Goal: Book appointment/travel/reservation

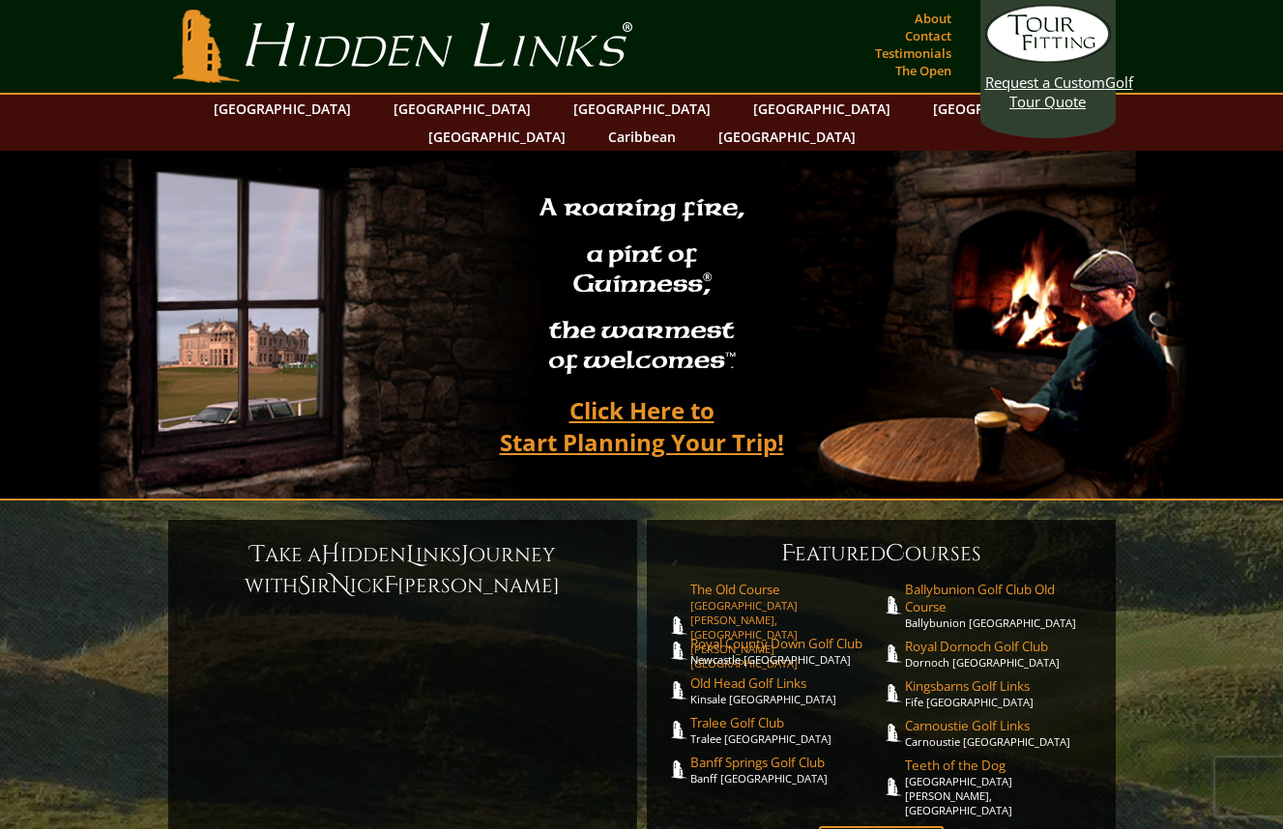
click at [759, 581] on link "The Old Course St. Andrews Links, St. Andrews Scotland" at bounding box center [785, 626] width 191 height 90
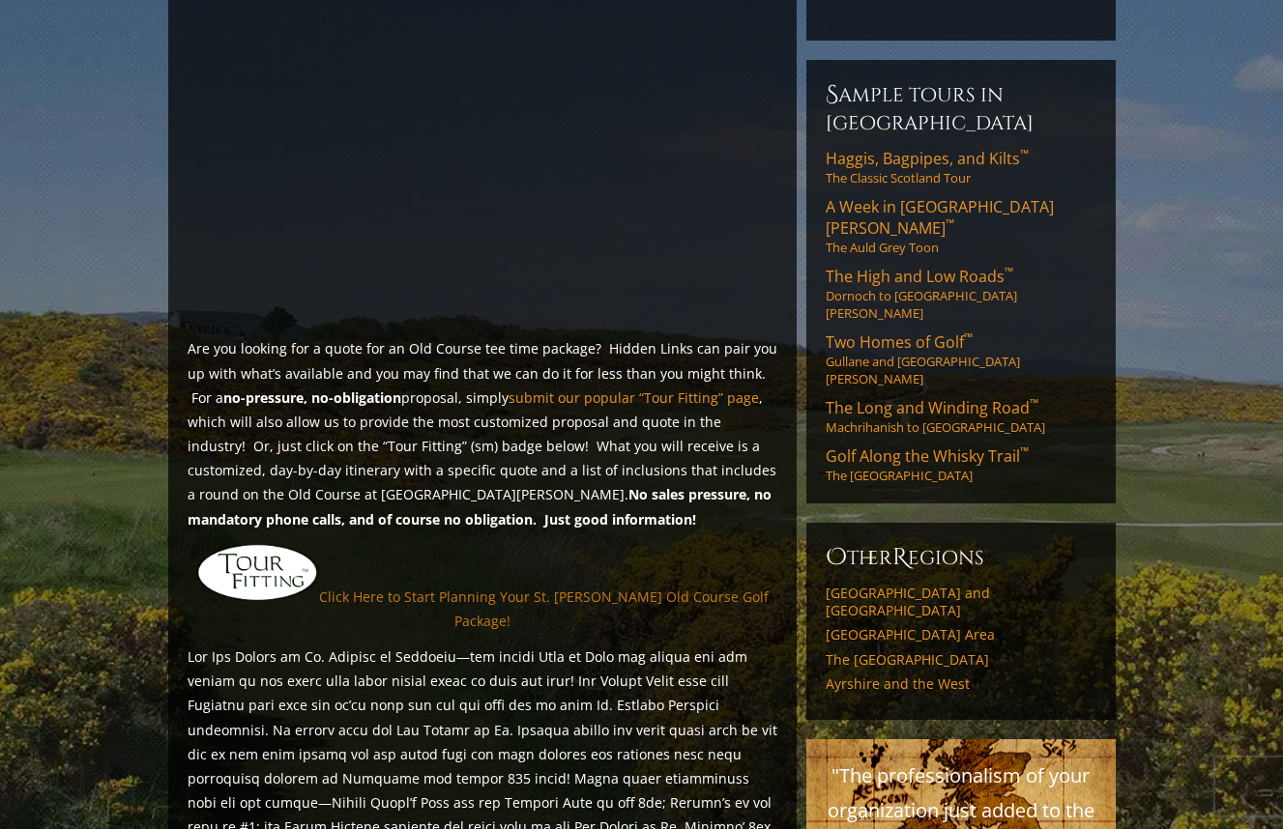
scroll to position [1294, 0]
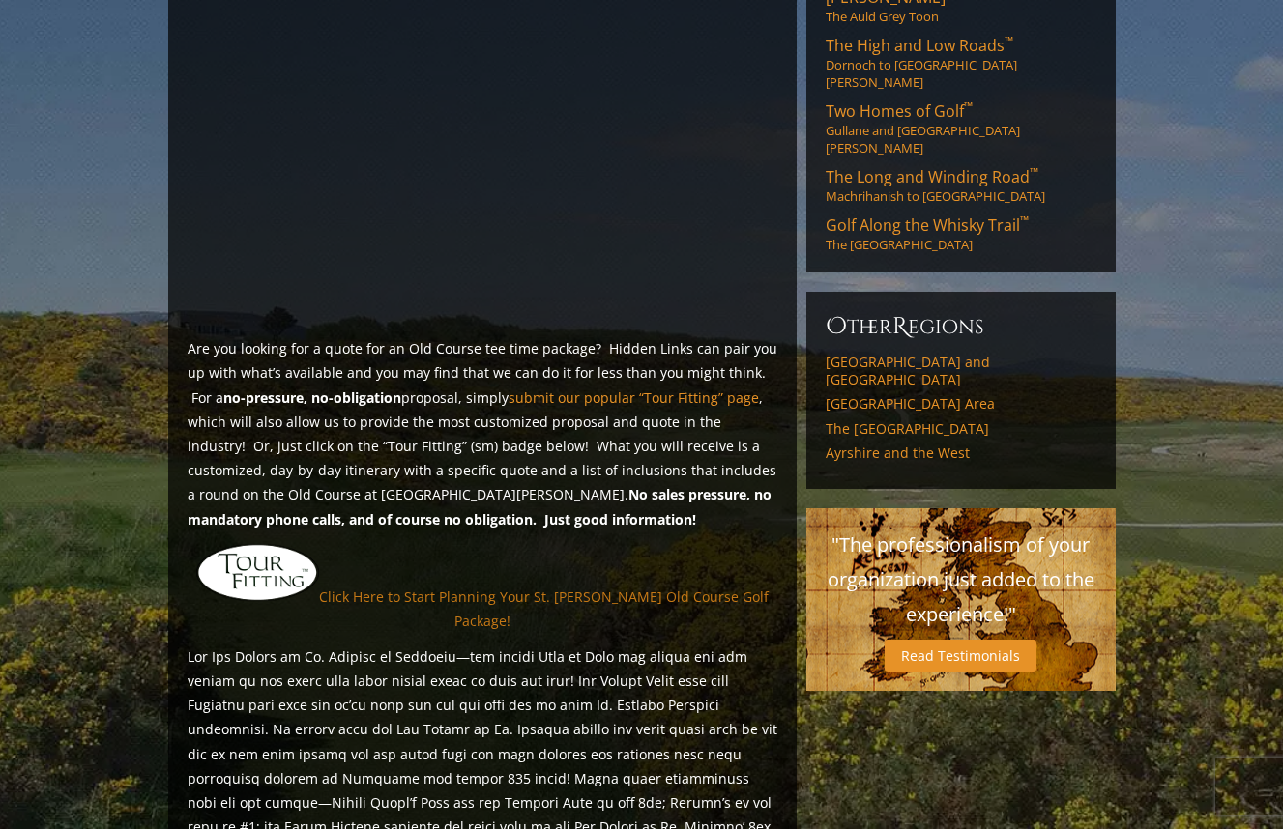
click at [390, 588] on link "Click Here to Start Planning Your St. [PERSON_NAME] Old Course Golf Package!" at bounding box center [544, 609] width 450 height 43
